Goal: Information Seeking & Learning: Learn about a topic

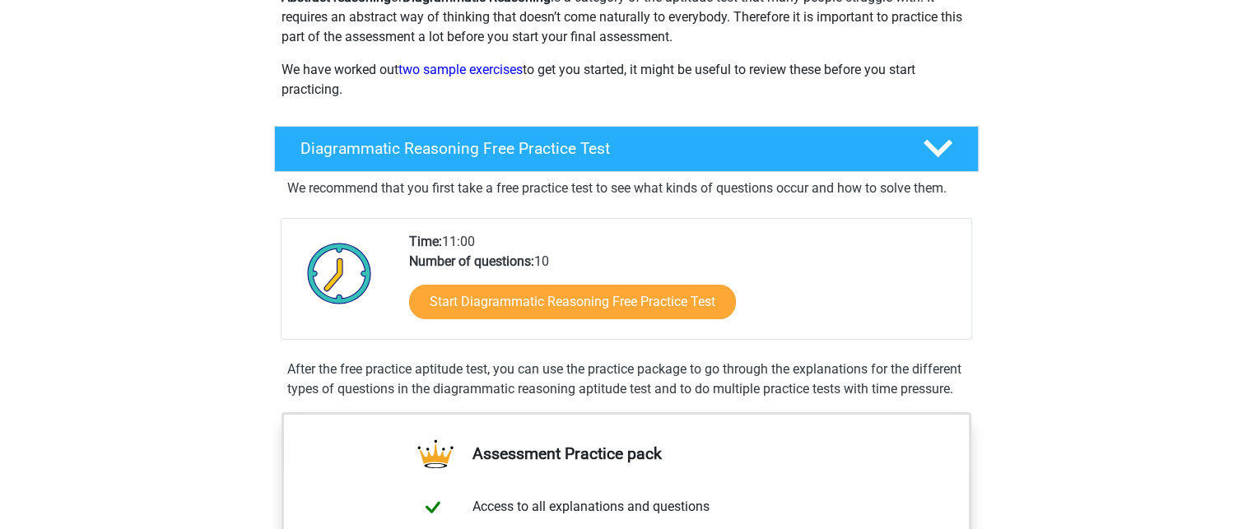
scroll to position [329, 0]
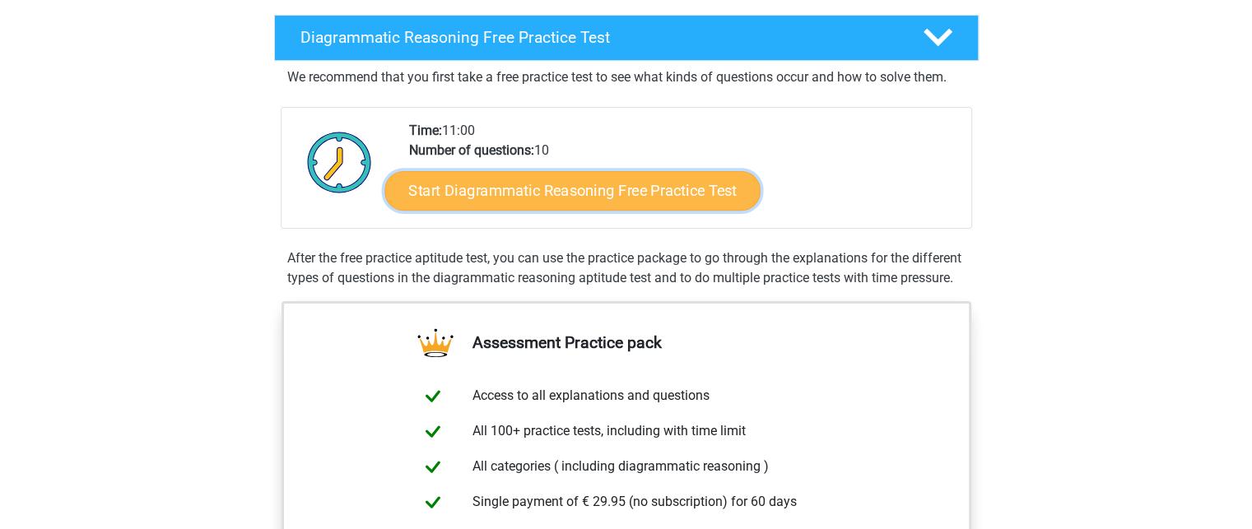
click at [602, 184] on link "Start Diagrammatic Reasoning Free Practice Test" at bounding box center [572, 189] width 376 height 39
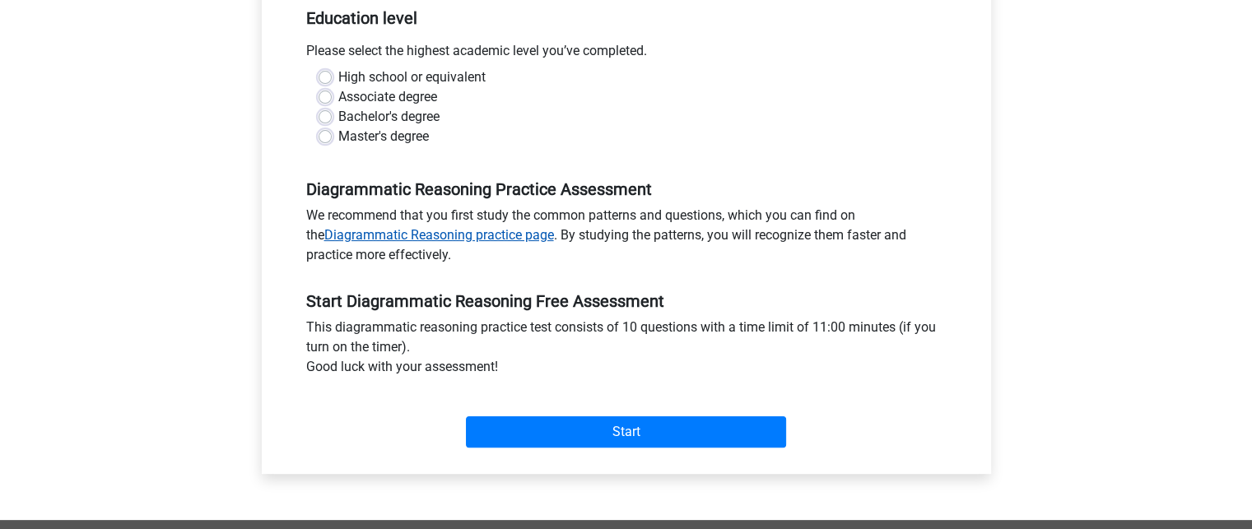
scroll to position [247, 0]
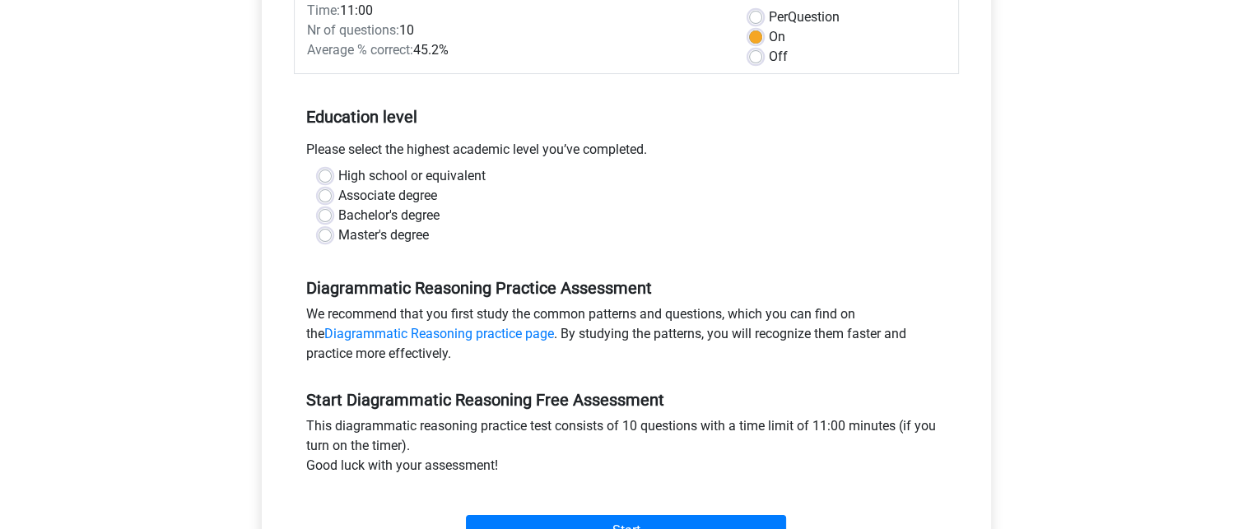
click at [338, 172] on label "High school or equivalent" at bounding box center [411, 176] width 147 height 20
click at [319, 172] on input "High school or equivalent" at bounding box center [324, 174] width 13 height 16
radio input "true"
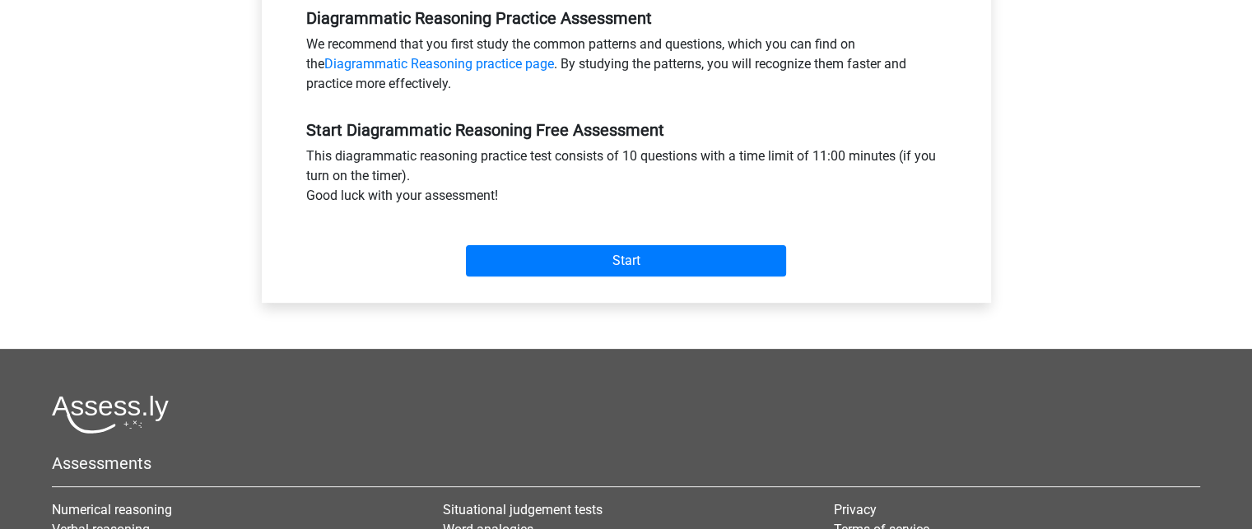
scroll to position [411, 0]
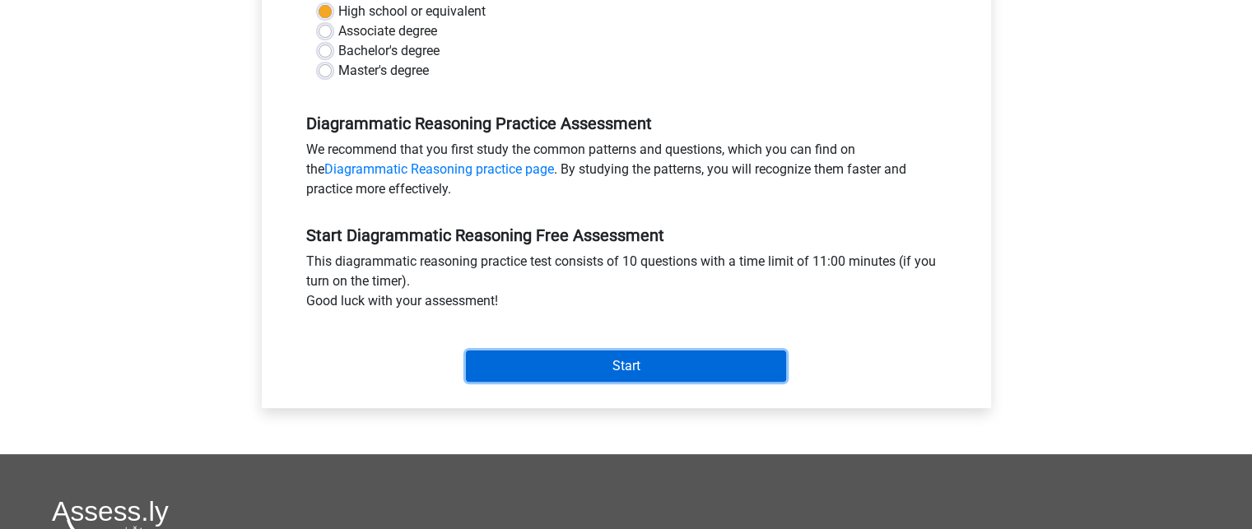
click at [525, 356] on input "Start" at bounding box center [626, 366] width 320 height 31
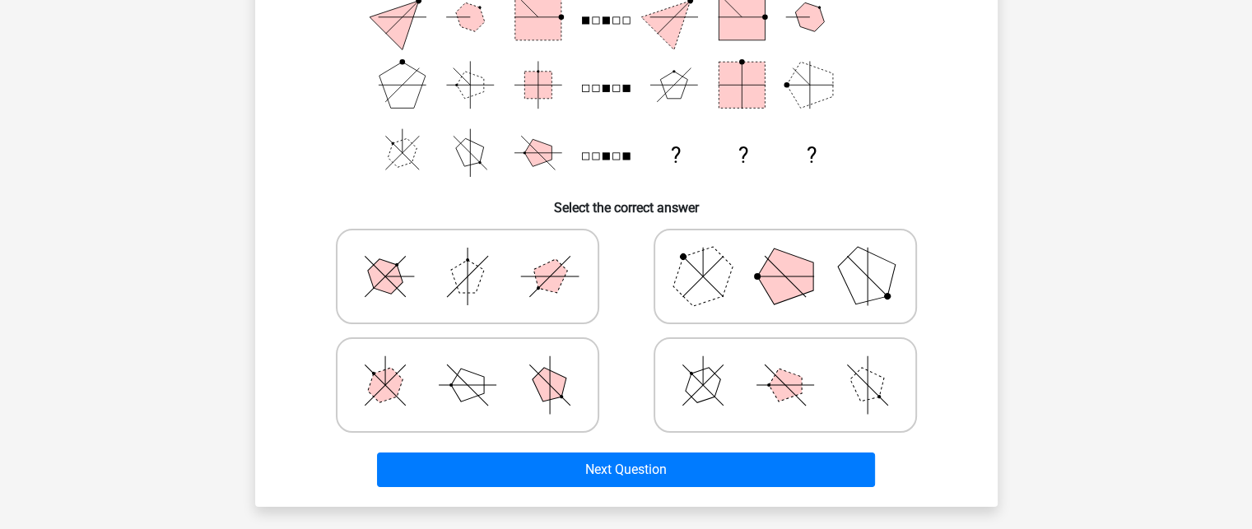
scroll to position [247, 0]
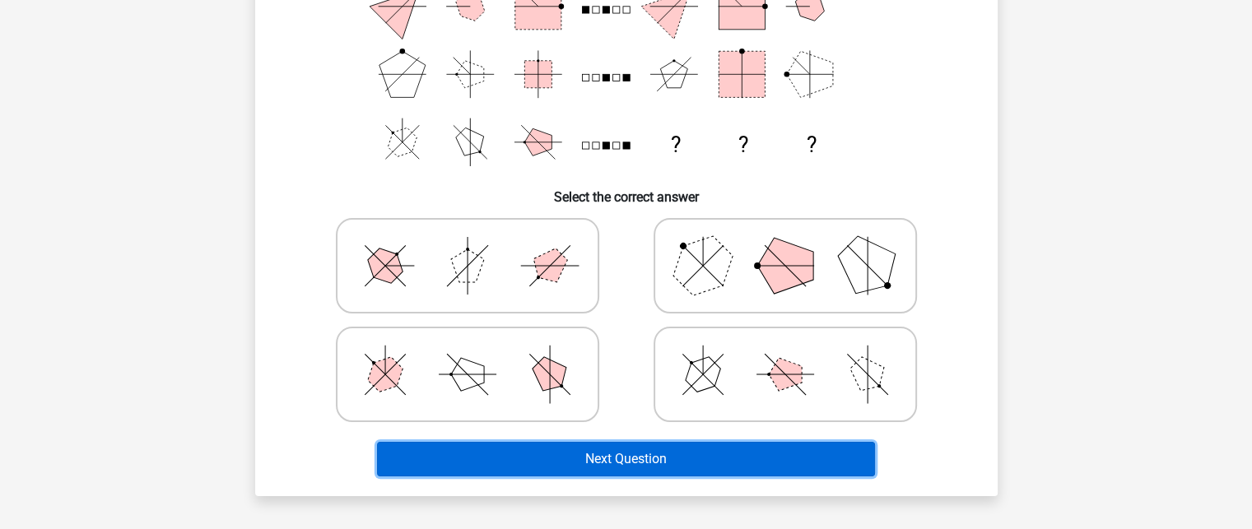
click at [637, 465] on button "Next Question" at bounding box center [626, 459] width 498 height 35
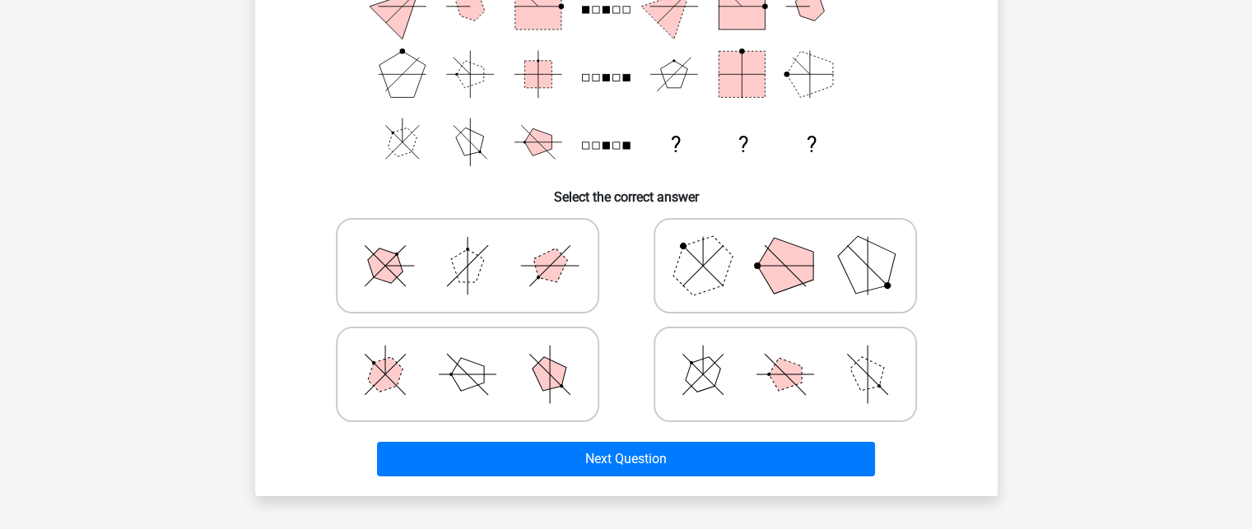
click at [524, 272] on icon at bounding box center [467, 266] width 247 height 82
click at [478, 245] on input "radio" at bounding box center [472, 240] width 11 height 11
radio input "true"
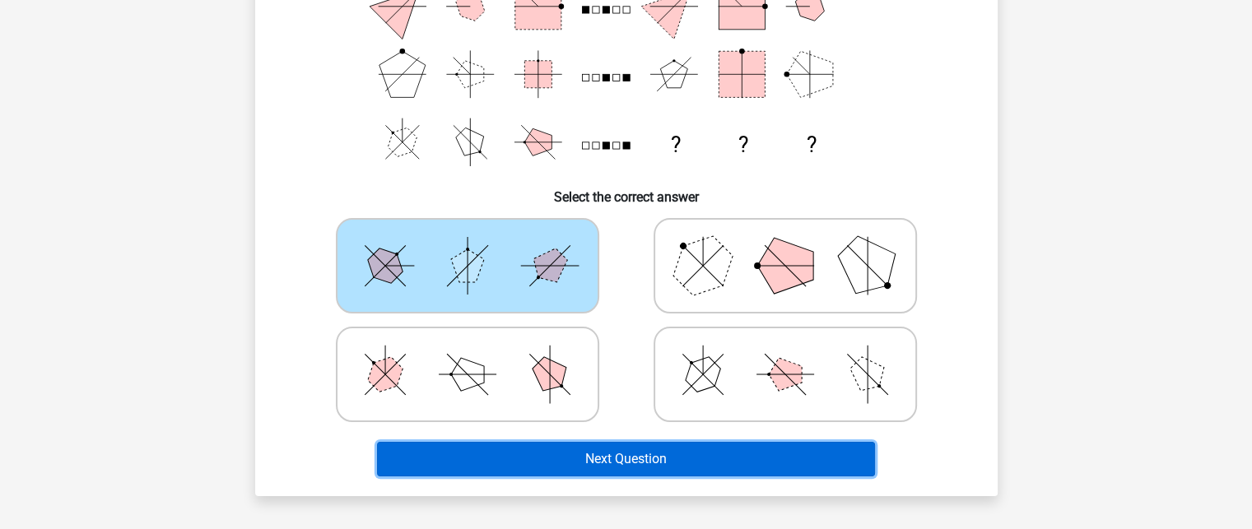
click at [595, 442] on button "Next Question" at bounding box center [626, 459] width 498 height 35
click at [591, 463] on button "Next Question" at bounding box center [626, 459] width 498 height 35
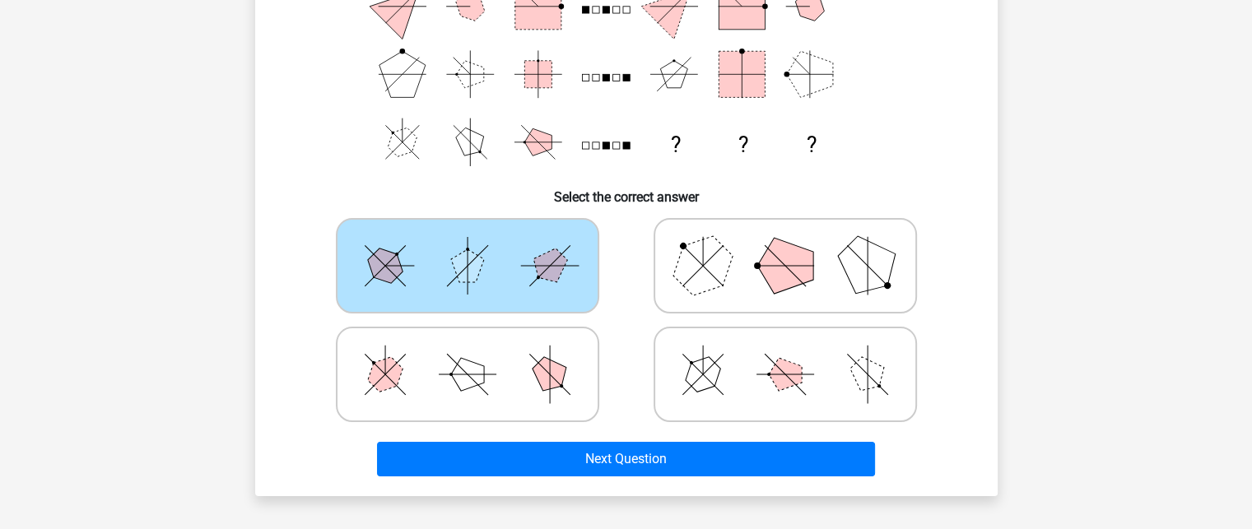
click at [454, 253] on icon at bounding box center [467, 266] width 247 height 82
click at [467, 245] on input "radio" at bounding box center [472, 240] width 11 height 11
click at [734, 276] on icon at bounding box center [785, 266] width 247 height 82
click at [785, 245] on input "radio" at bounding box center [790, 240] width 11 height 11
radio input "true"
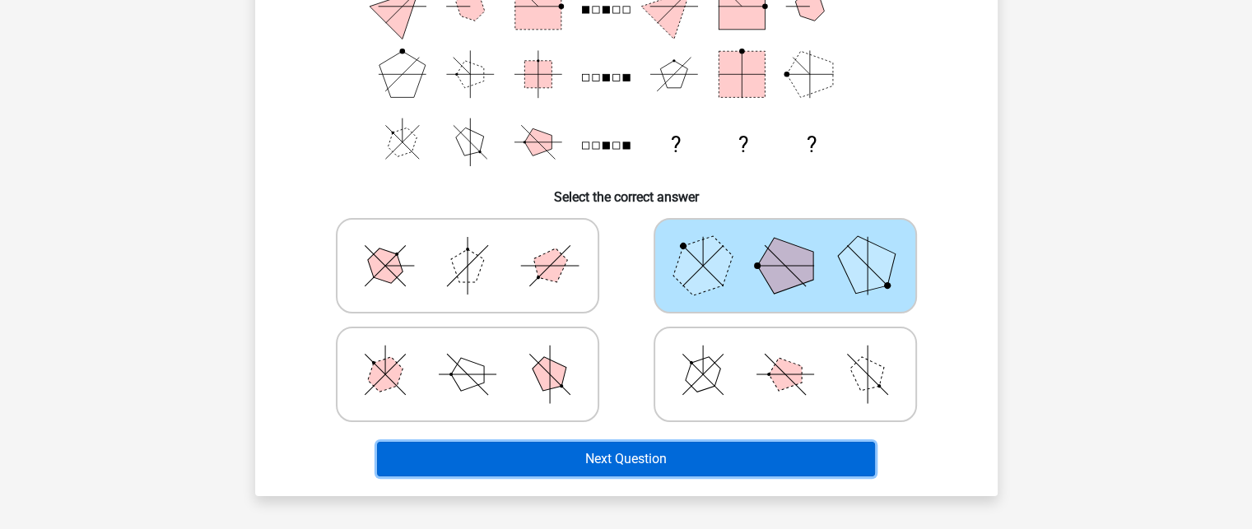
click at [671, 474] on button "Next Question" at bounding box center [626, 459] width 498 height 35
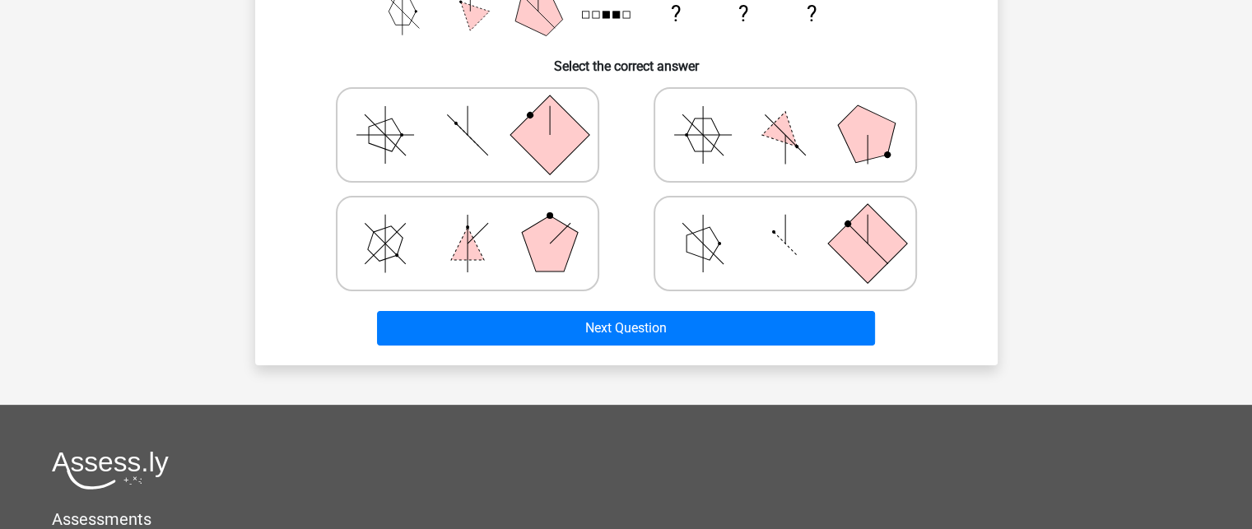
scroll to position [405, 0]
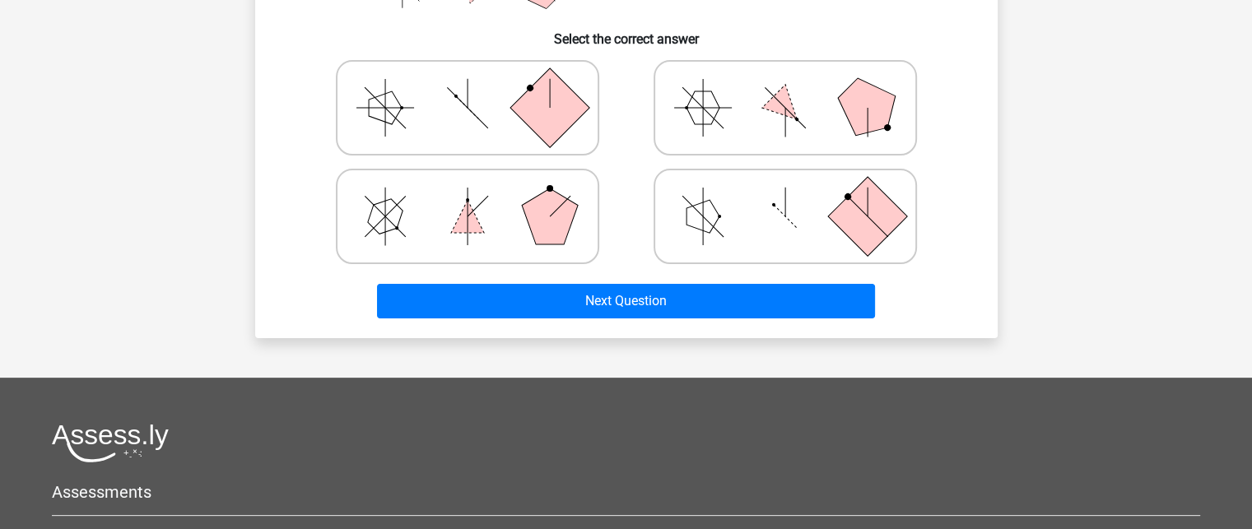
click at [712, 180] on icon at bounding box center [785, 216] width 247 height 82
click at [785, 185] on input "radio" at bounding box center [790, 190] width 11 height 11
radio input "true"
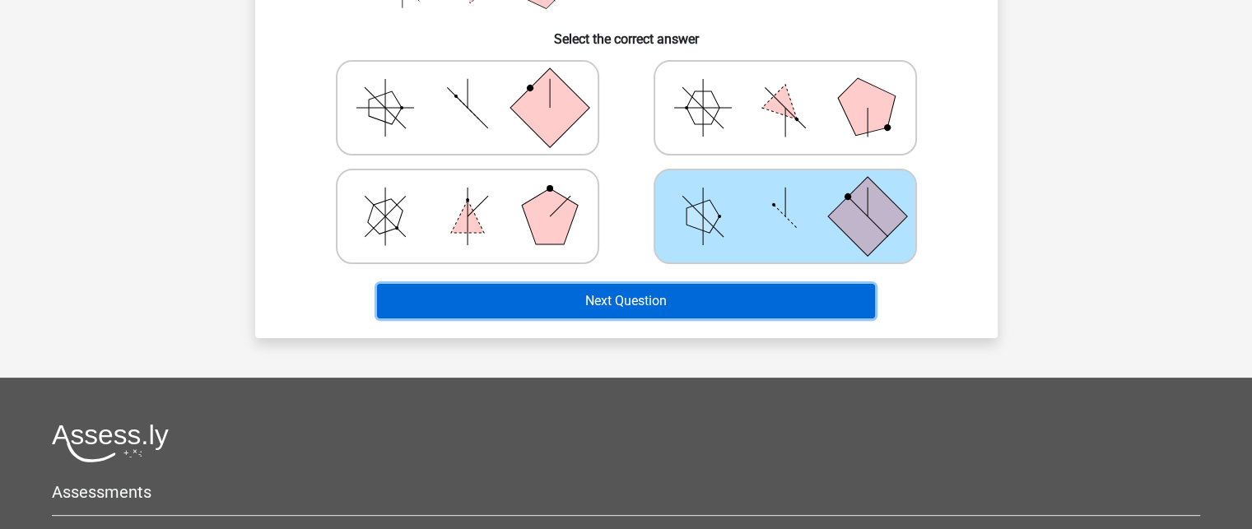
click at [686, 295] on button "Next Question" at bounding box center [626, 301] width 498 height 35
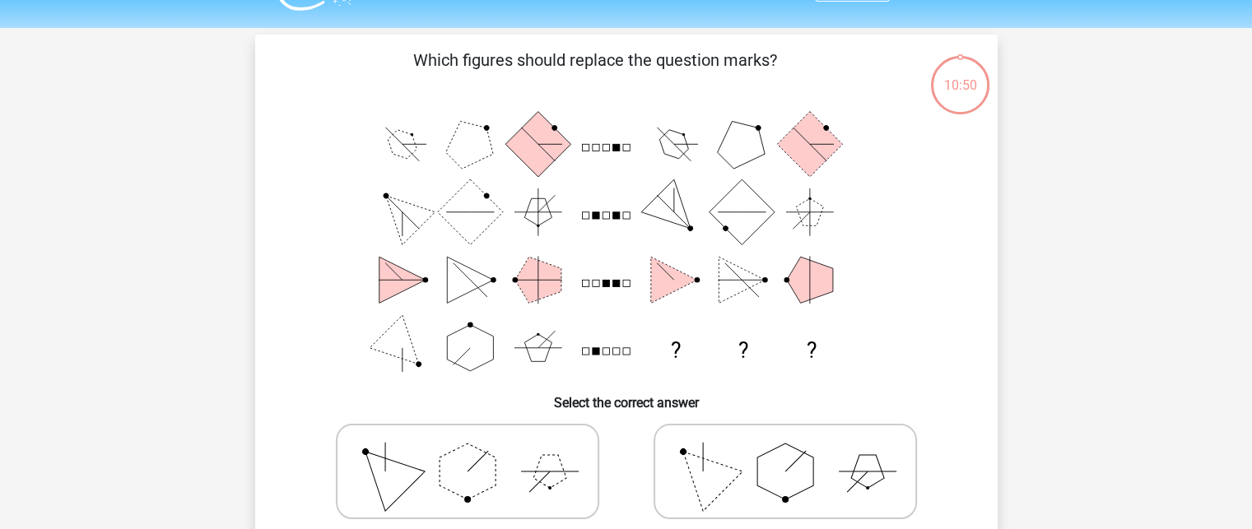
scroll to position [0, 0]
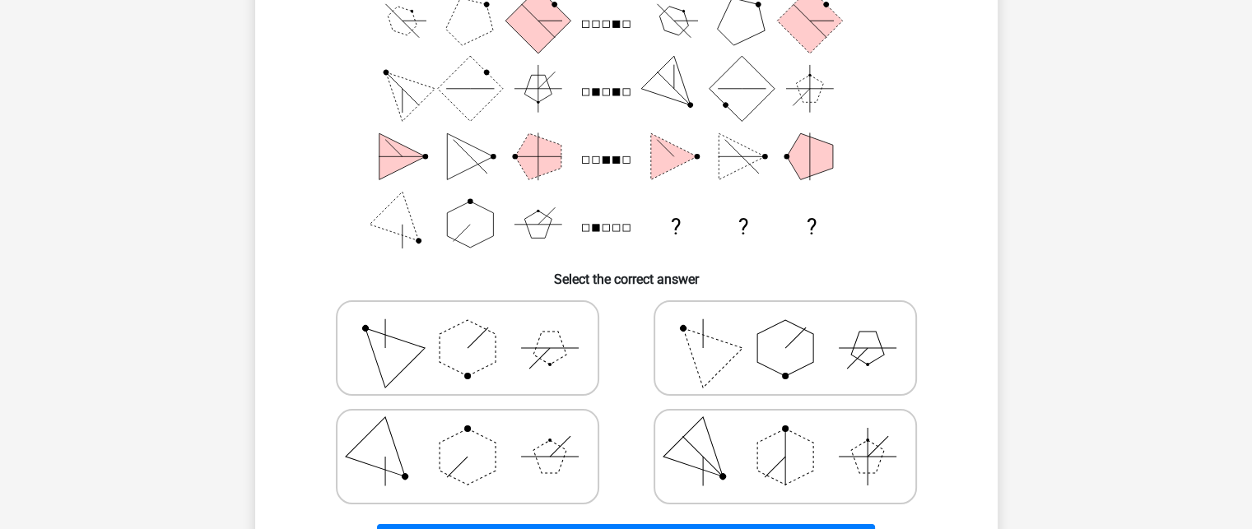
click at [760, 348] on polygon at bounding box center [785, 348] width 56 height 56
click at [785, 328] on input "radio" at bounding box center [790, 322] width 11 height 11
radio input "true"
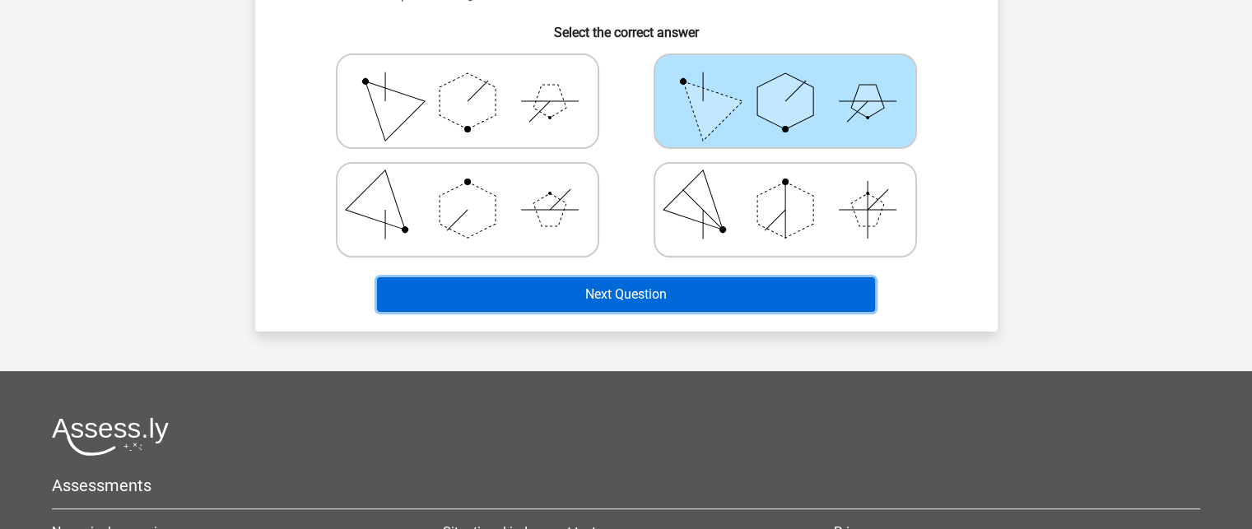
click at [663, 285] on button "Next Question" at bounding box center [626, 294] width 498 height 35
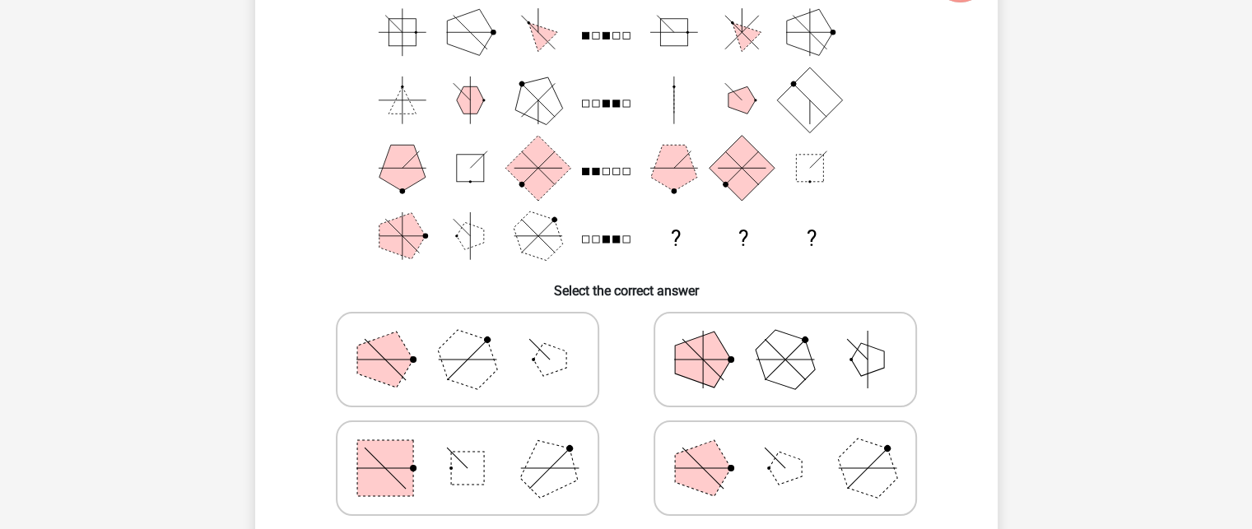
scroll to position [240, 0]
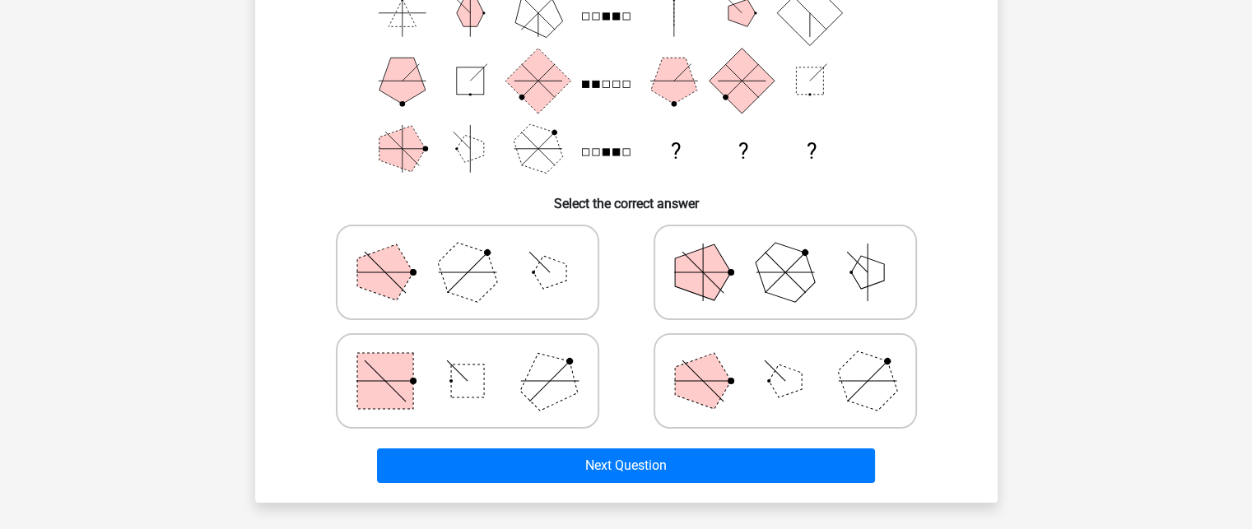
click at [754, 255] on icon at bounding box center [785, 272] width 247 height 82
click at [785, 252] on input "radio" at bounding box center [790, 246] width 11 height 11
radio input "true"
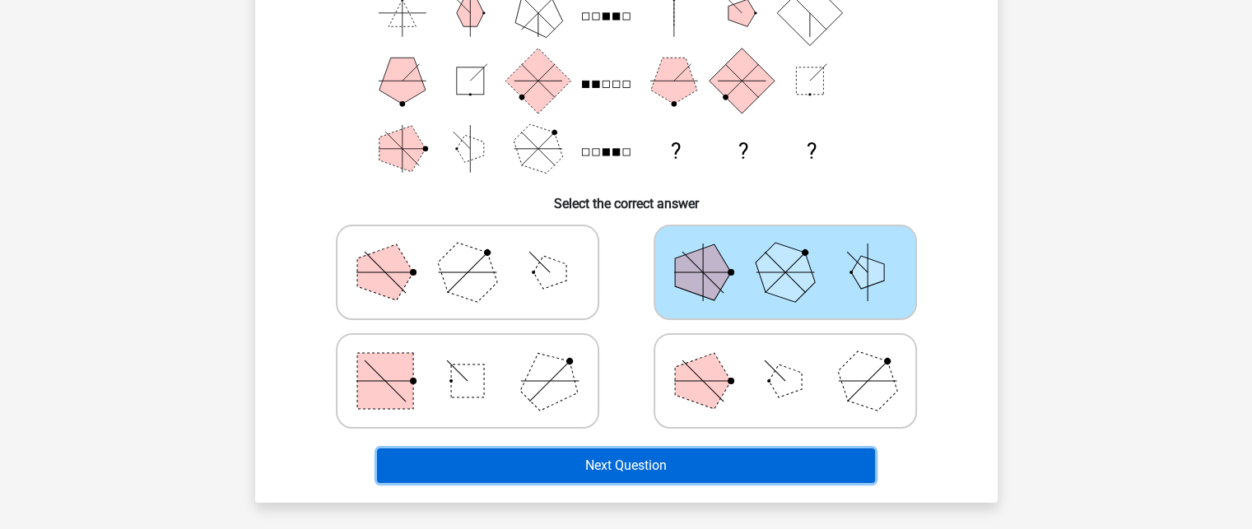
click at [681, 457] on button "Next Question" at bounding box center [626, 465] width 498 height 35
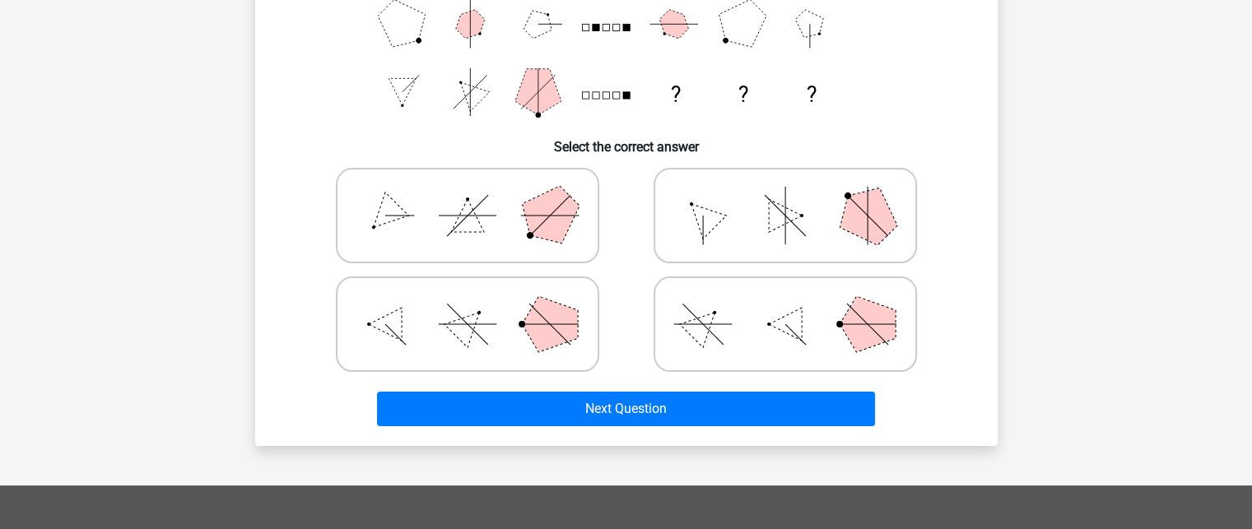
scroll to position [405, 0]
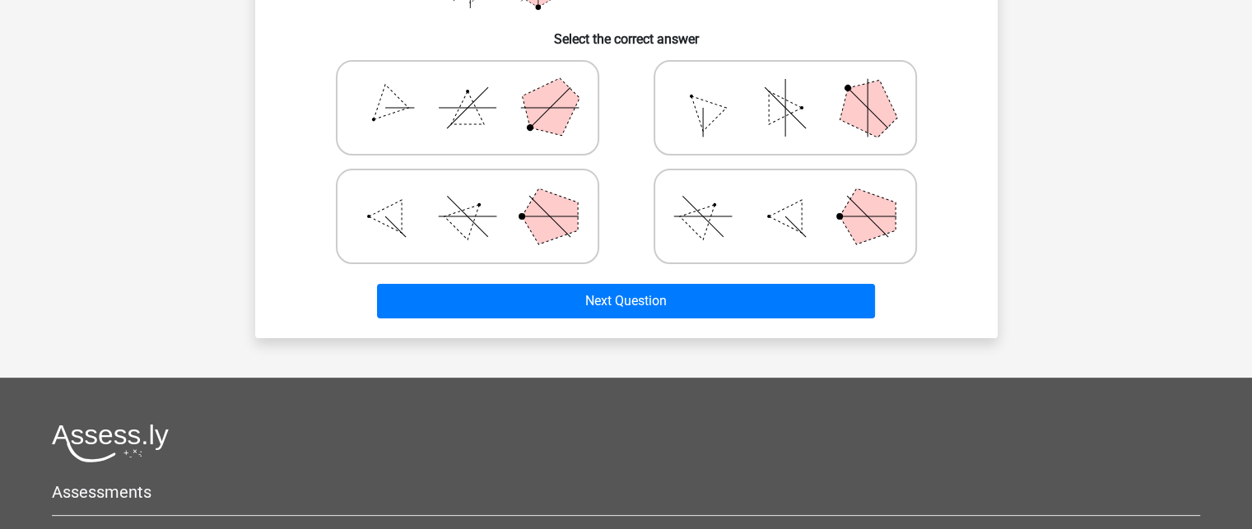
click at [695, 170] on label at bounding box center [784, 216] width 263 height 95
click at [785, 185] on input "radio" at bounding box center [790, 190] width 11 height 11
radio input "true"
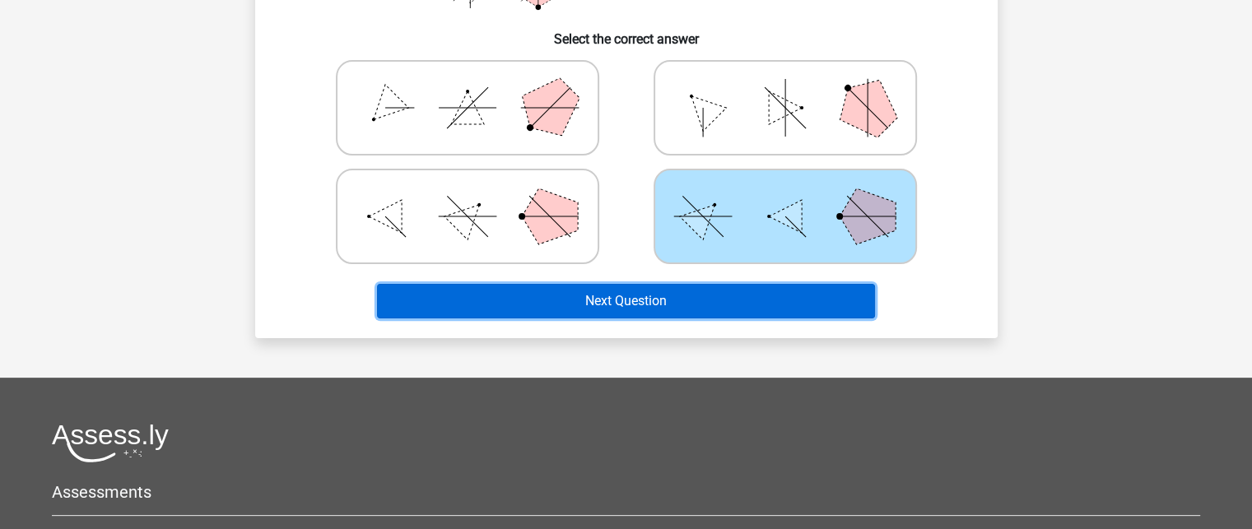
click at [671, 300] on button "Next Question" at bounding box center [626, 301] width 498 height 35
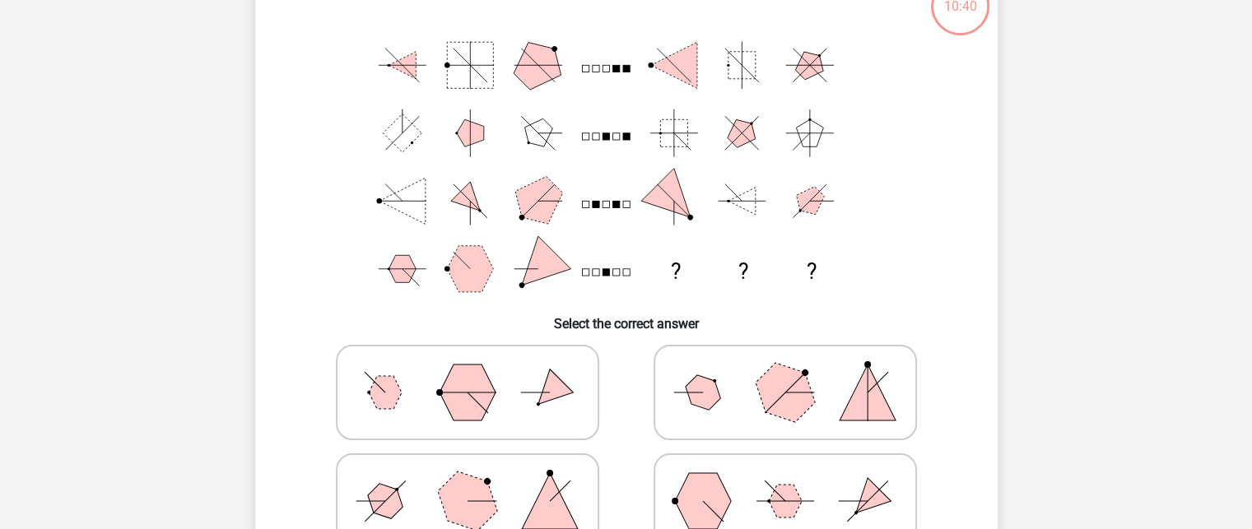
scroll to position [240, 0]
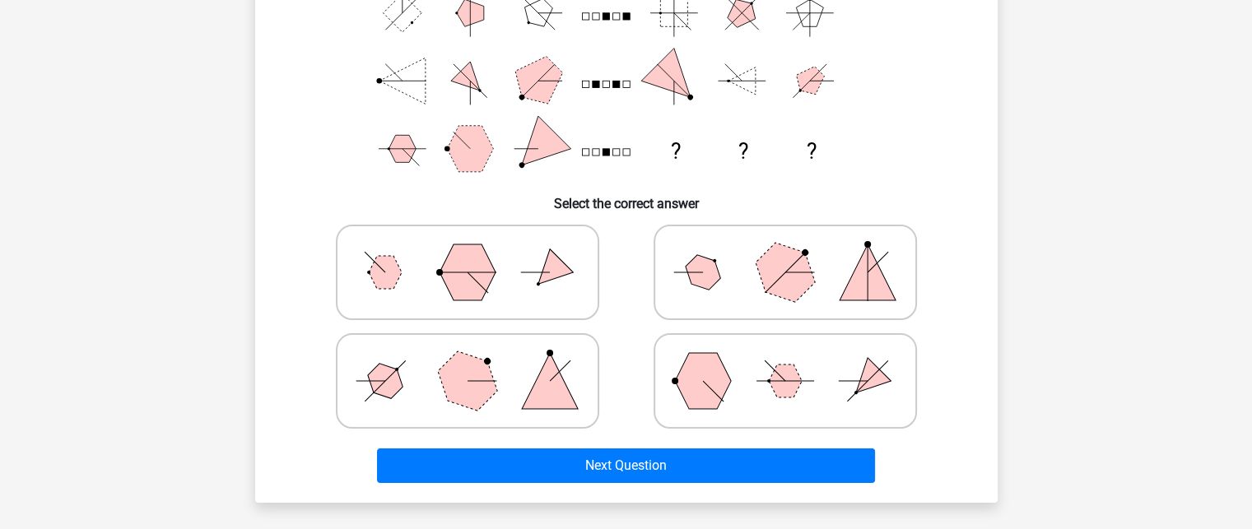
click at [713, 284] on polygon at bounding box center [702, 272] width 47 height 47
click at [785, 252] on input "radio" at bounding box center [790, 246] width 11 height 11
radio input "true"
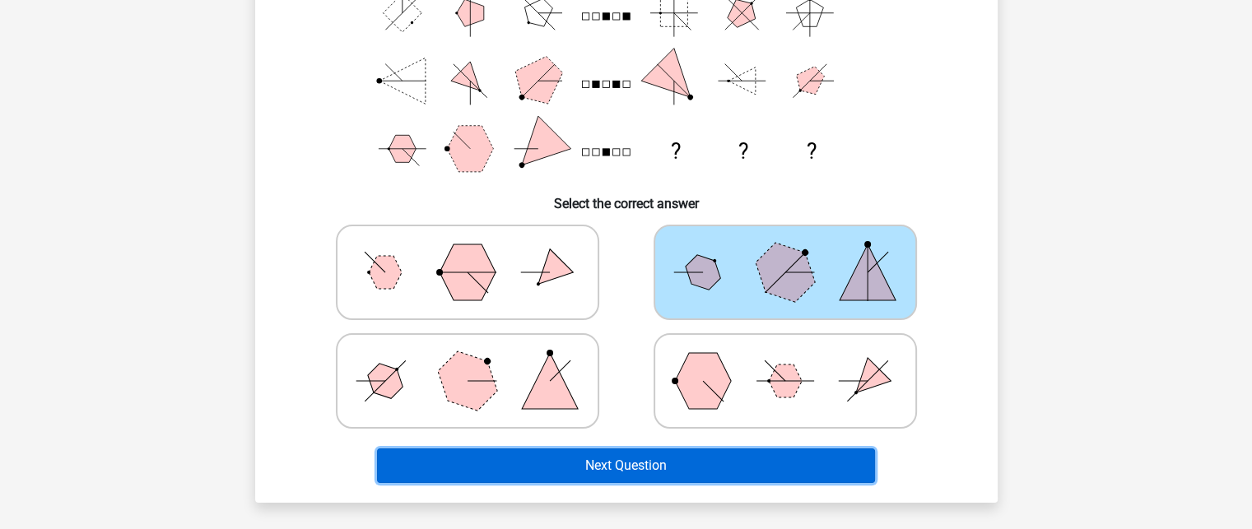
click at [655, 453] on button "Next Question" at bounding box center [626, 465] width 498 height 35
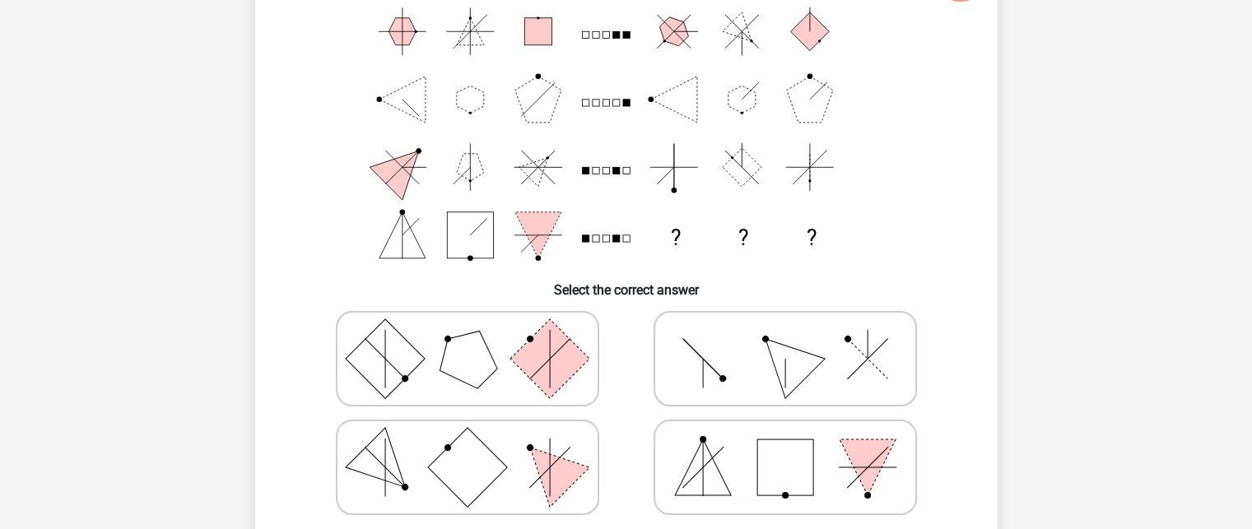
scroll to position [323, 0]
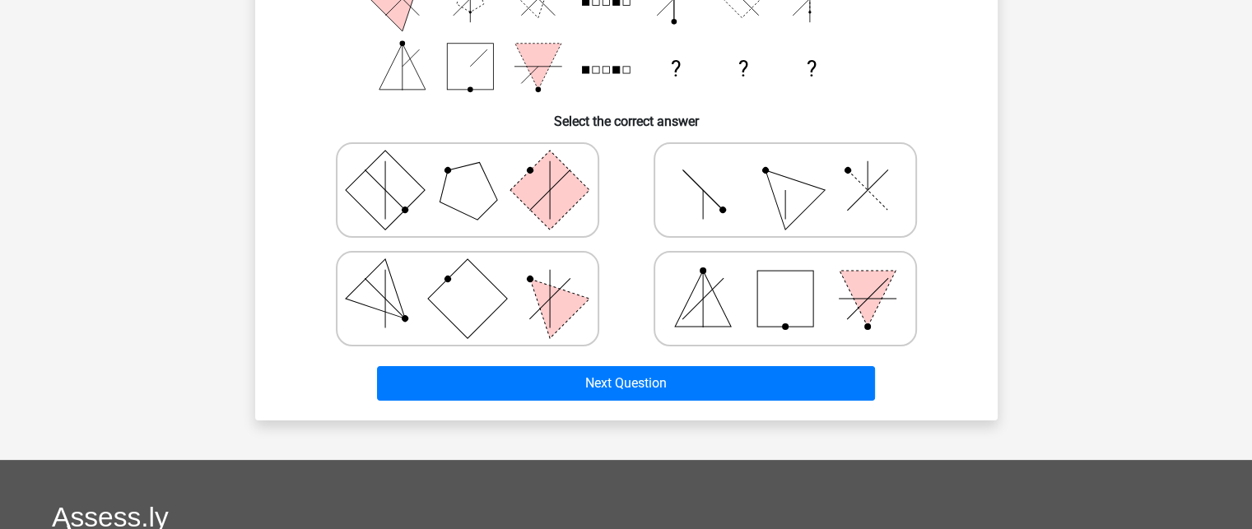
click at [711, 220] on icon at bounding box center [785, 190] width 247 height 82
click at [785, 170] on input "radio" at bounding box center [790, 164] width 11 height 11
radio input "true"
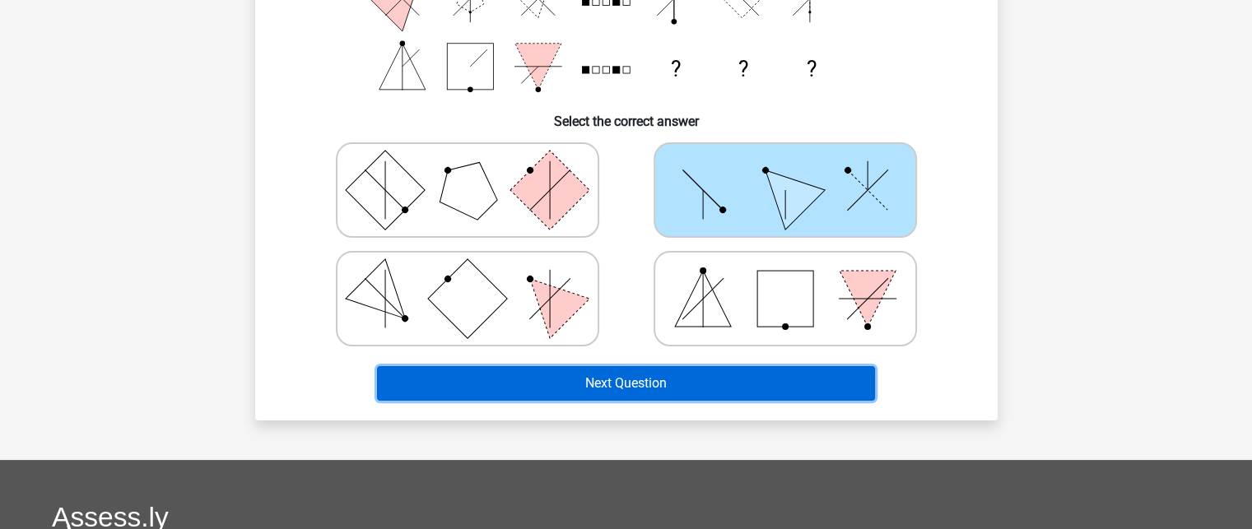
click at [683, 388] on button "Next Question" at bounding box center [626, 383] width 498 height 35
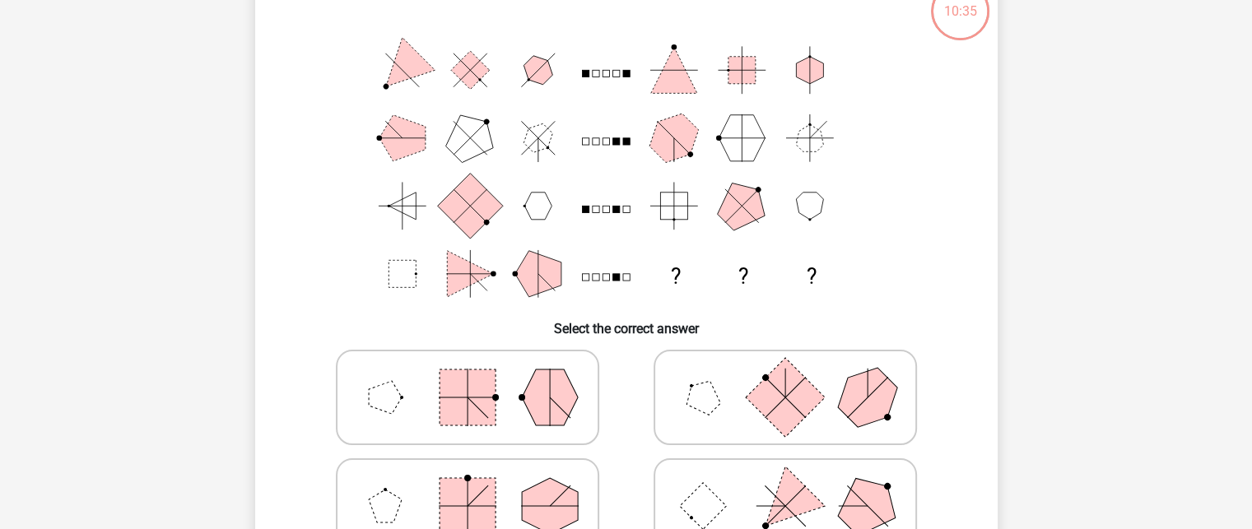
scroll to position [76, 0]
